Goal: Task Accomplishment & Management: Complete application form

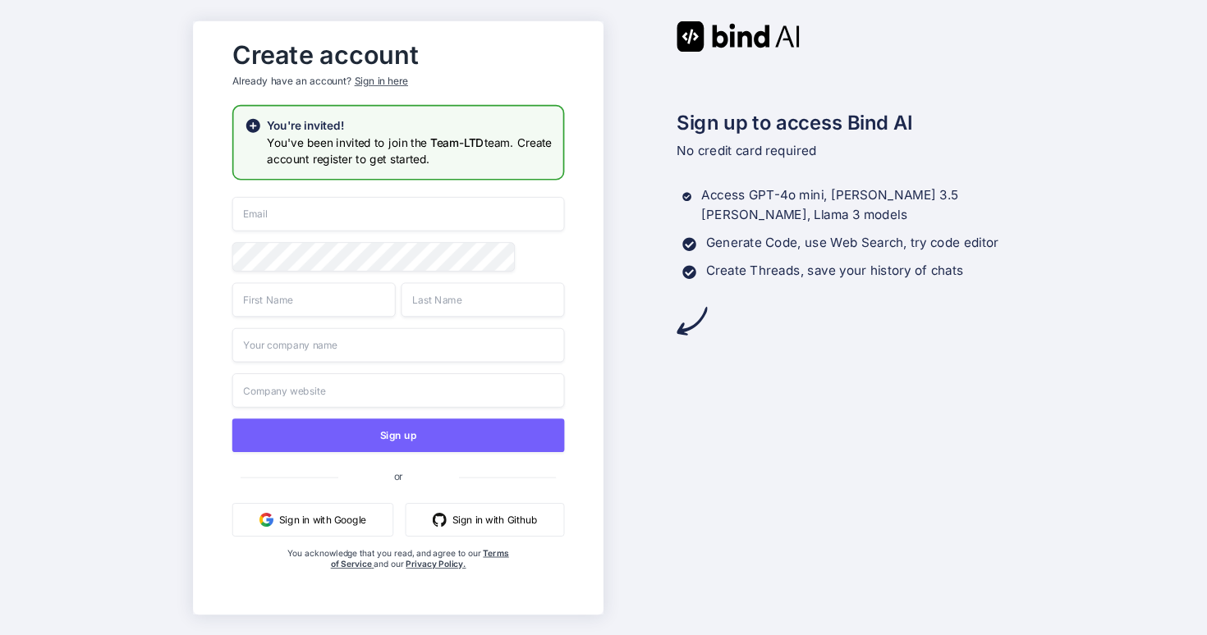
click at [494, 208] on input "email" at bounding box center [398, 214] width 333 height 34
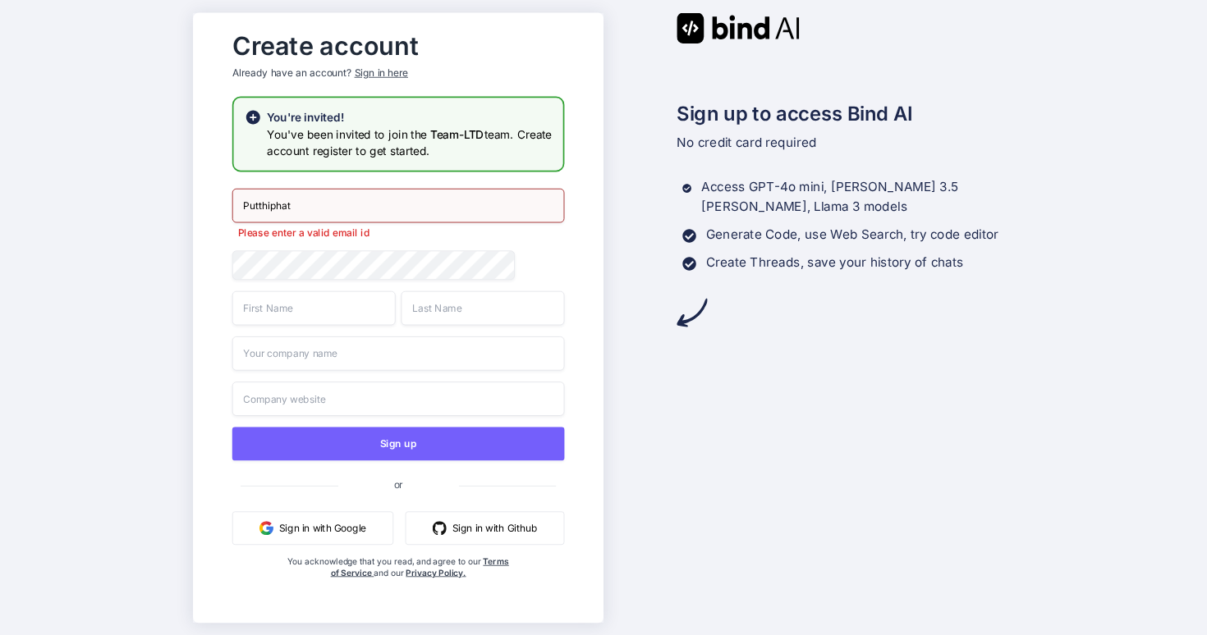
click at [447, 190] on input "Putthiphat" at bounding box center [398, 205] width 333 height 34
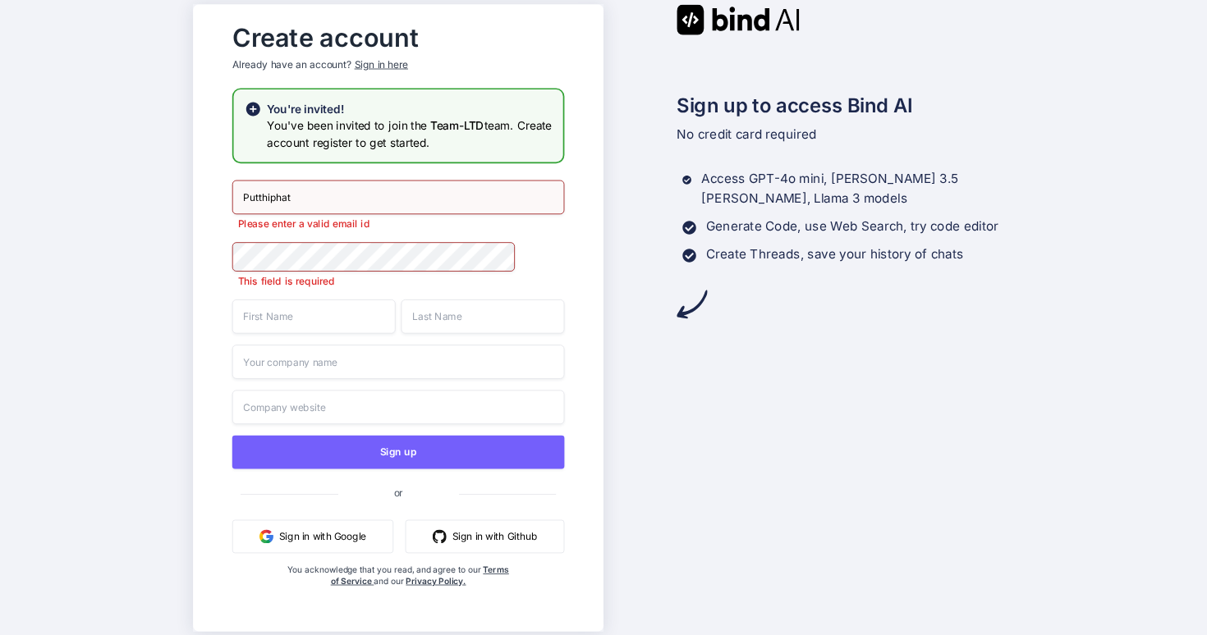
click at [446, 197] on input "Putthiphat" at bounding box center [398, 197] width 333 height 34
type input "P"
type input "kiilberry31@gmail.com"
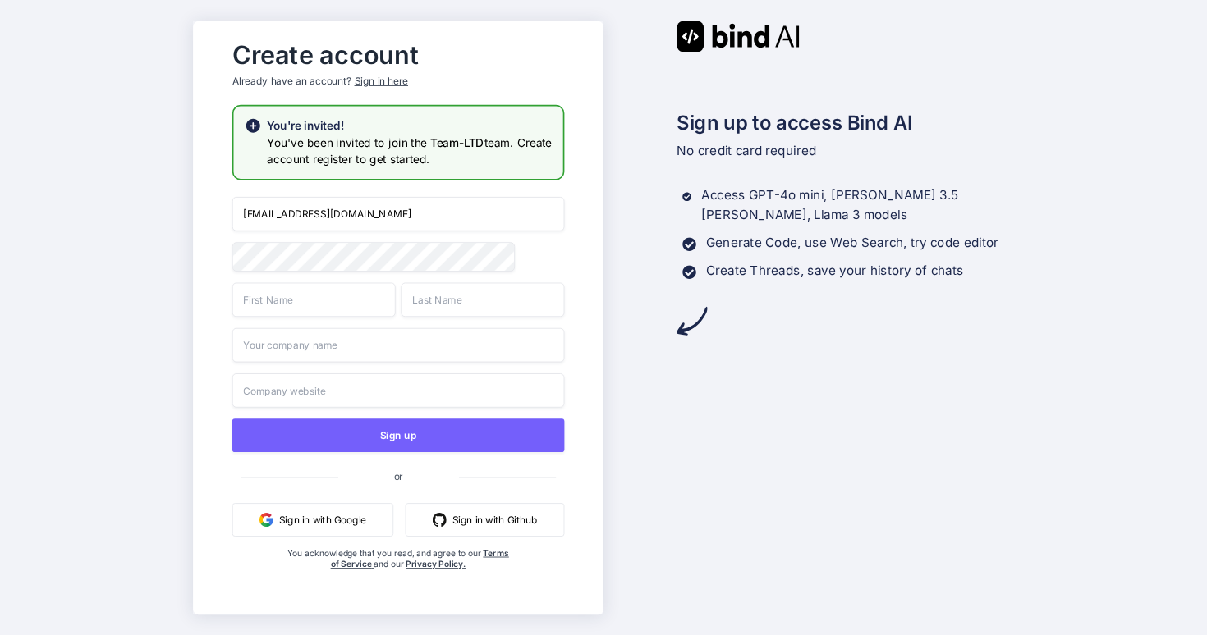
click at [337, 305] on input "text" at bounding box center [313, 299] width 163 height 34
type input "Pitiphat"
type input "Adisakwattanathon"
click at [352, 352] on input "text" at bounding box center [398, 345] width 333 height 34
type input "MrArrangerShop"
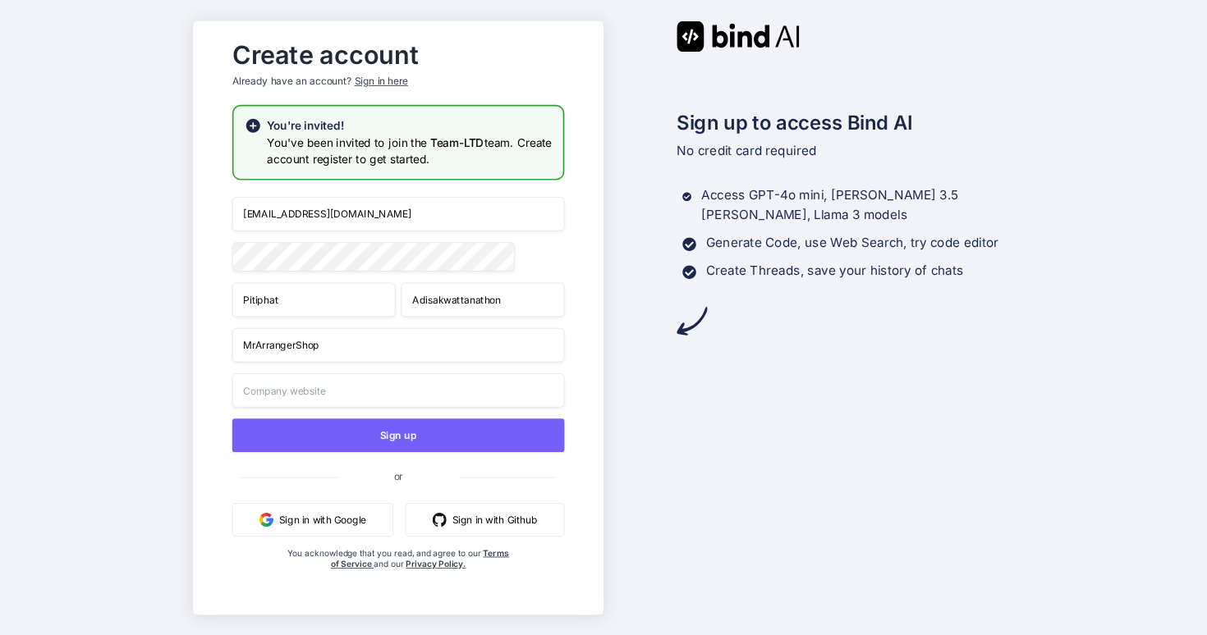
type input "MrArrangerShop"
click at [356, 348] on input "MrArrangerShop" at bounding box center [398, 345] width 333 height 34
type input "MrArranger"
click at [290, 392] on input "MrArrangerShop" at bounding box center [398, 390] width 333 height 34
click at [332, 397] on input "MrArrangerShop" at bounding box center [398, 390] width 333 height 34
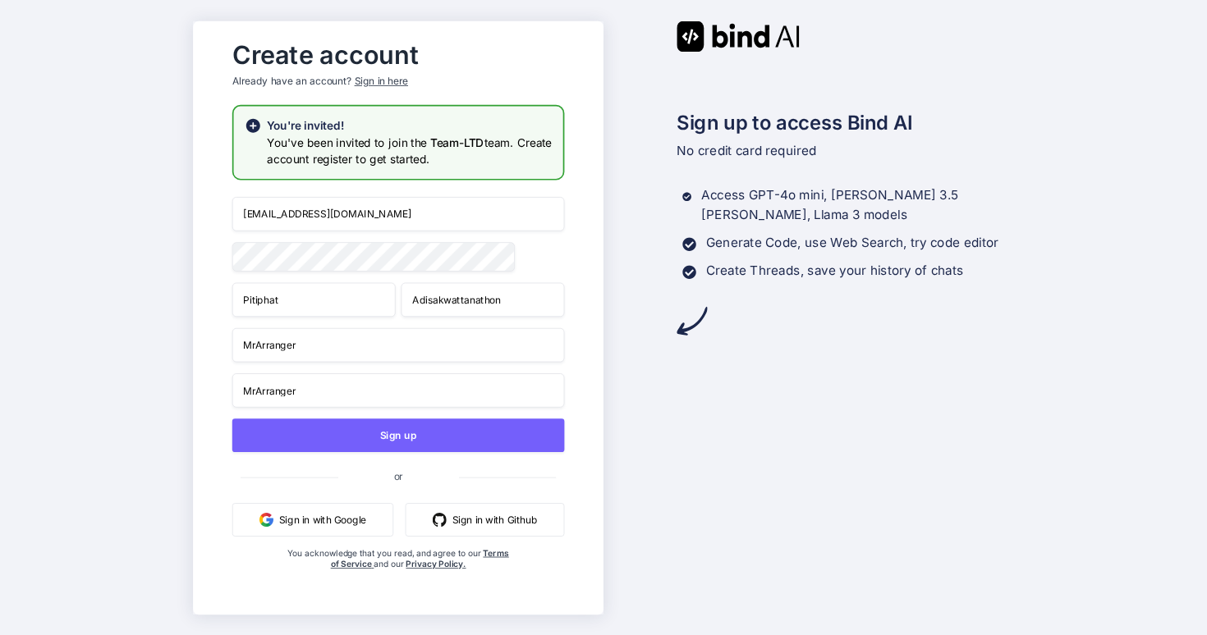
type input "MrArranger"
click at [650, 438] on div "Sign up to access Bind AI No credit card required Access GPT-4o mini, Claude 3.…" at bounding box center [808, 318] width 411 height 594
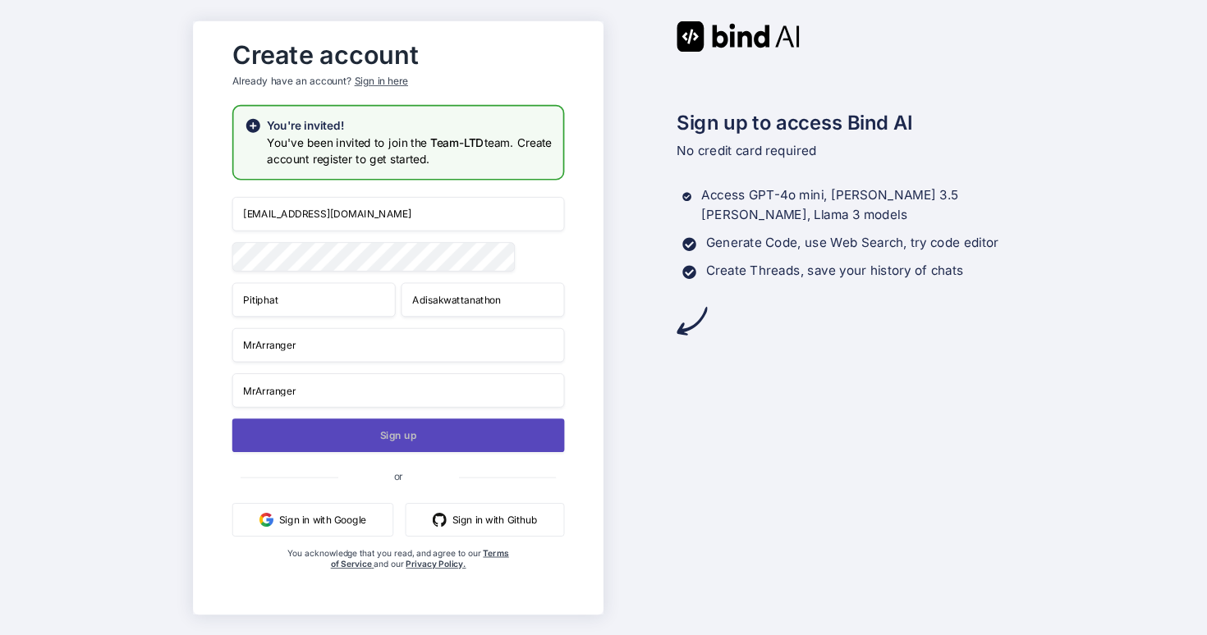
click at [497, 435] on button "Sign up" at bounding box center [398, 436] width 333 height 34
click at [466, 431] on button "Sign up" at bounding box center [398, 436] width 333 height 34
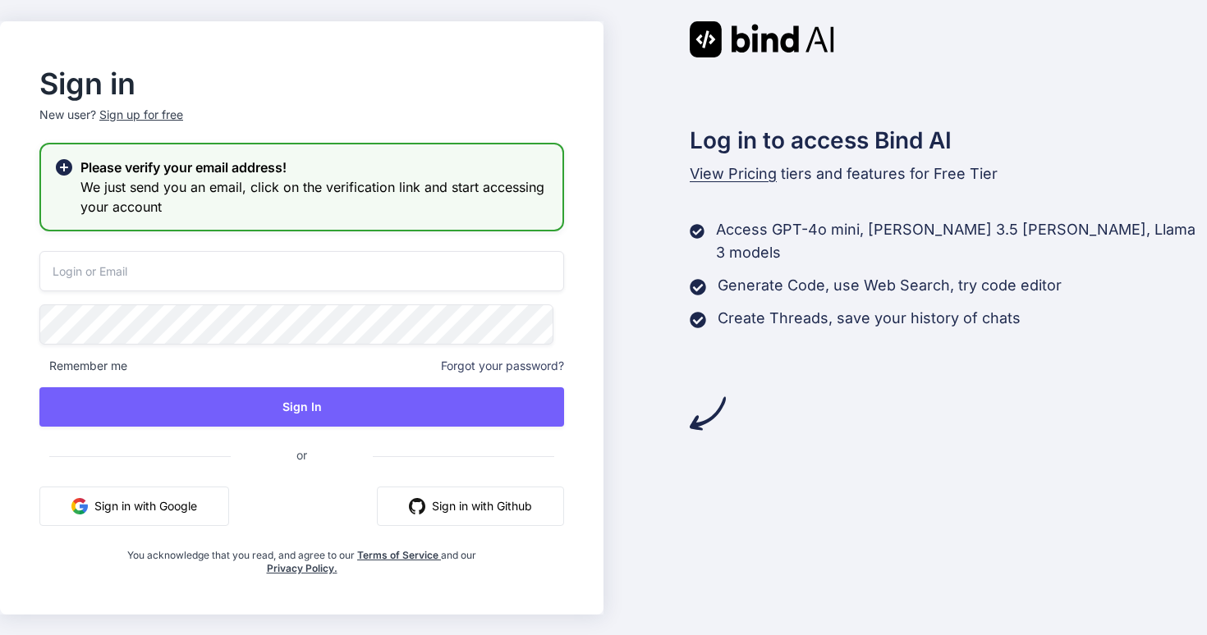
click at [420, 262] on input "email" at bounding box center [301, 271] width 525 height 40
type input "kiilberry31@gmail.com"
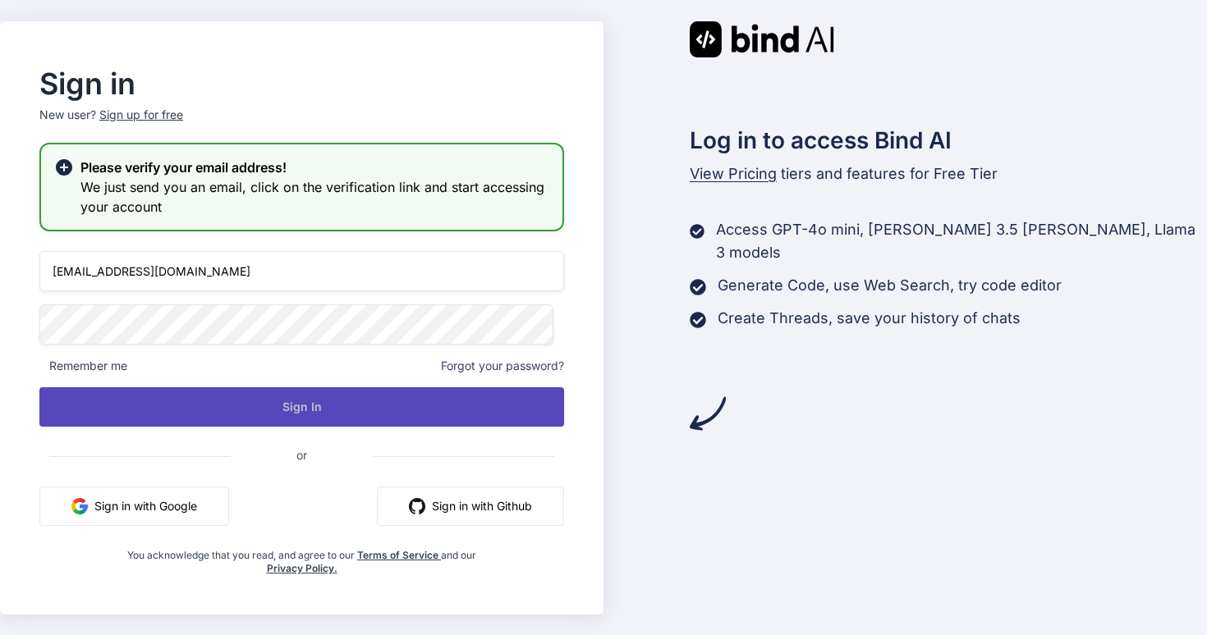
click at [329, 399] on button "Sign In" at bounding box center [301, 407] width 525 height 39
click at [328, 401] on button "Sign In" at bounding box center [301, 407] width 525 height 39
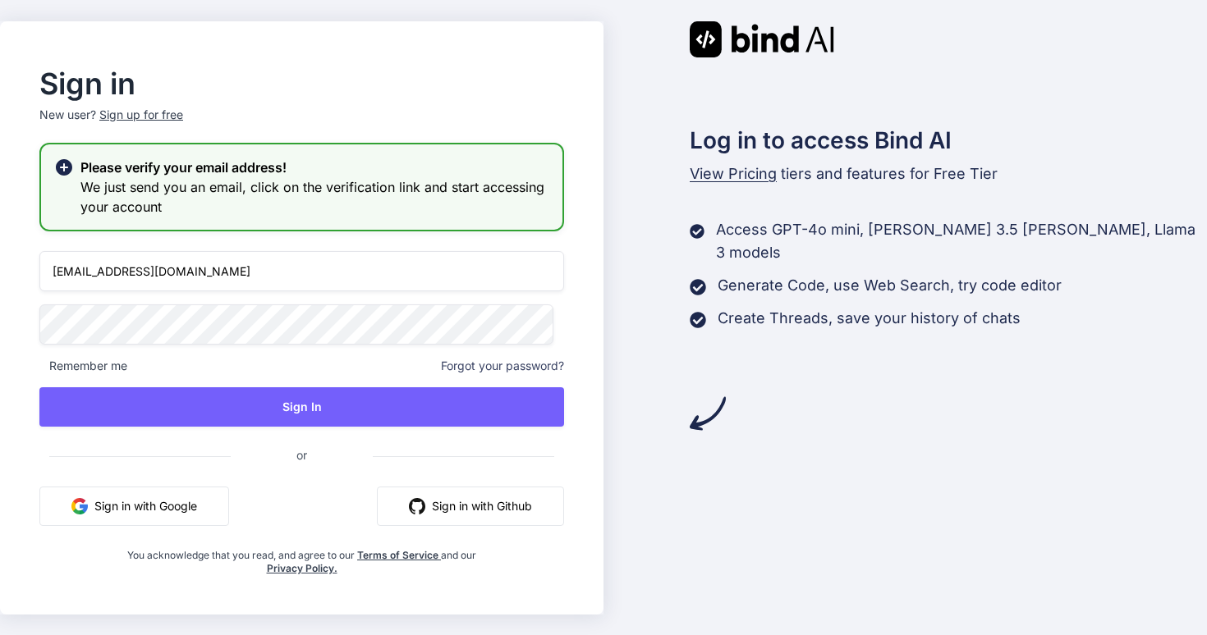
click at [291, 188] on h3 "We just send you an email, click on the verification link and start accessing y…" at bounding box center [314, 196] width 469 height 39
click at [69, 169] on rect at bounding box center [64, 168] width 10 height 10
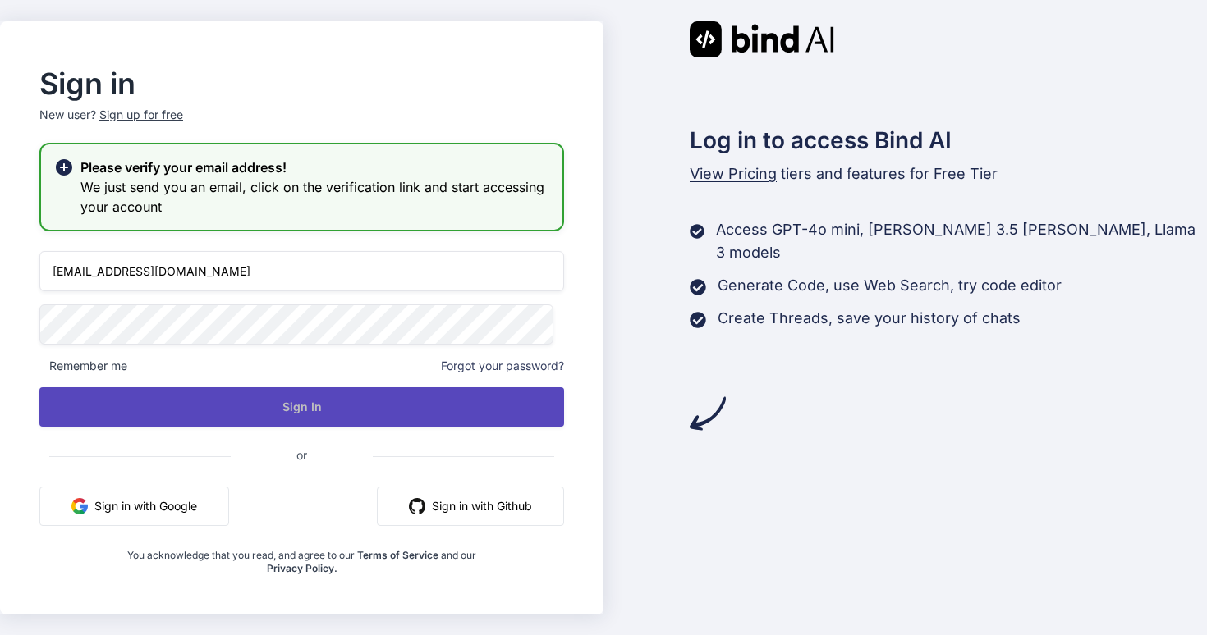
click at [128, 389] on button "Sign In" at bounding box center [301, 407] width 525 height 39
click at [158, 399] on button "Sign In" at bounding box center [301, 407] width 525 height 39
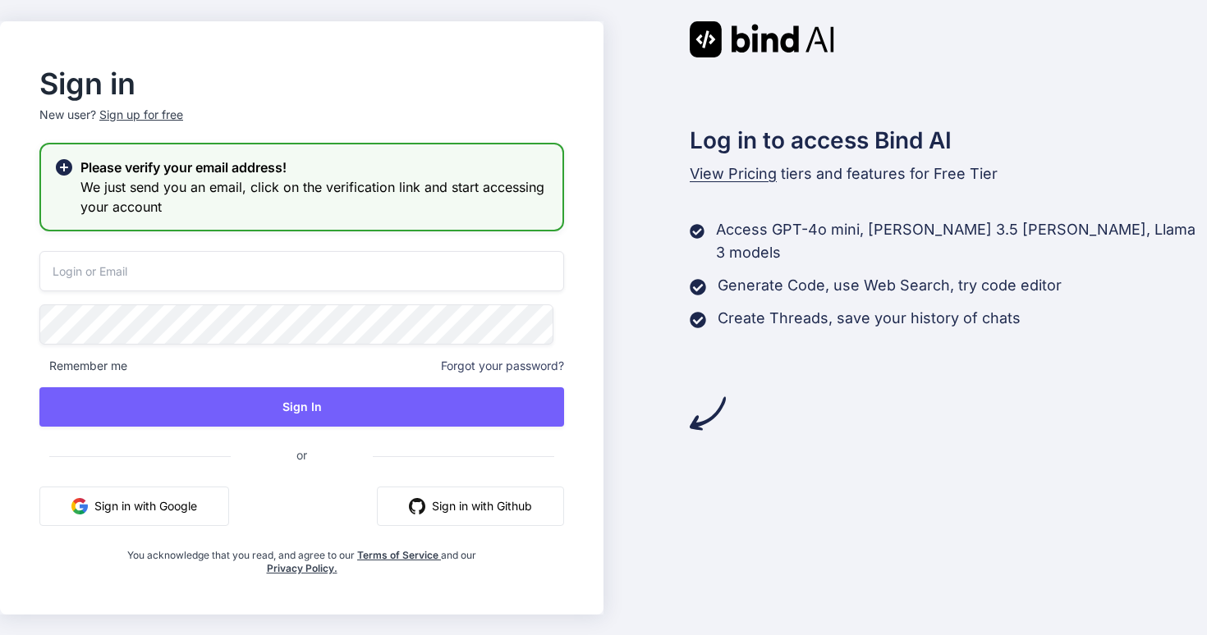
click at [181, 498] on button "Sign in with Google" at bounding box center [134, 506] width 190 height 39
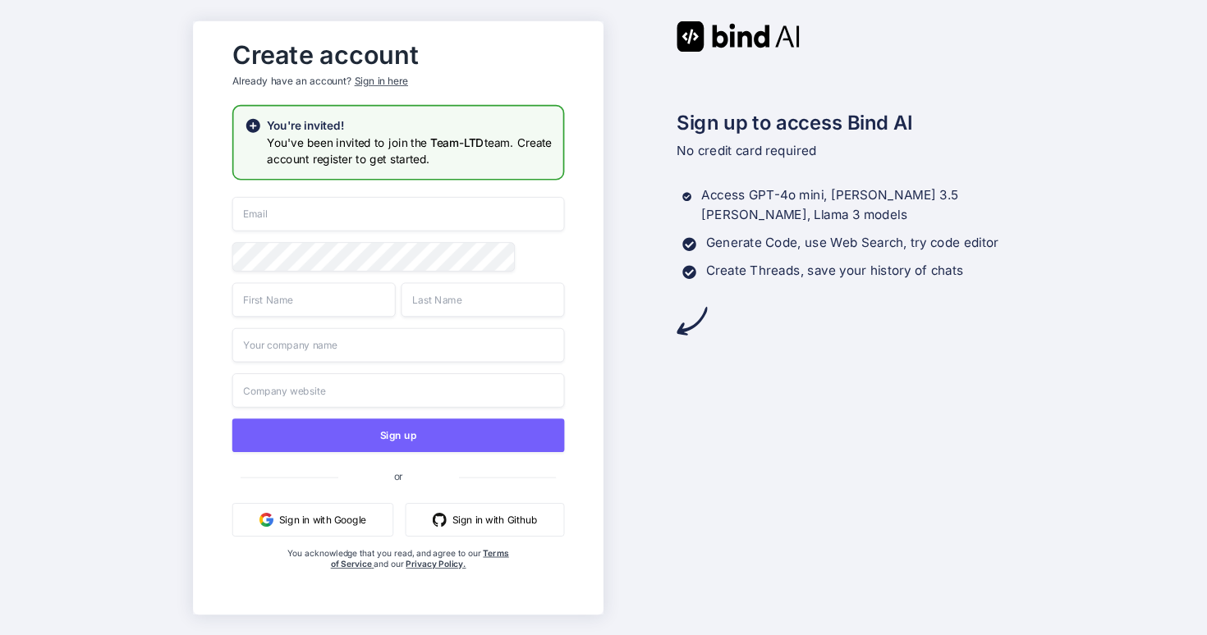
click at [375, 518] on button "Sign in with Google" at bounding box center [312, 520] width 161 height 34
click at [507, 219] on input "email" at bounding box center [398, 214] width 333 height 34
paste input "bindai@zenkoy.com"
type input "bindai@zenkoy.com"
